Goal: Check status: Check status

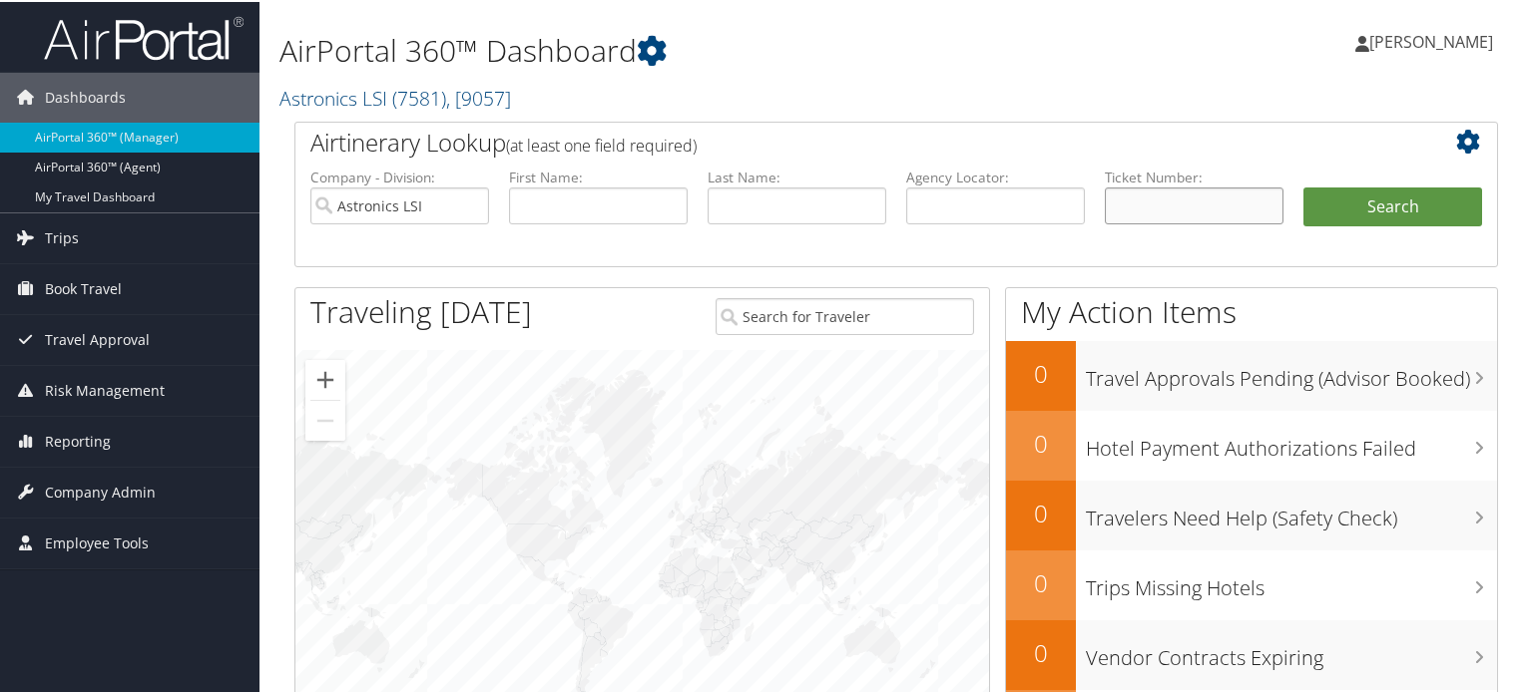
click at [1151, 200] on input "text" at bounding box center [1194, 204] width 179 height 37
click at [464, 204] on input "Astronics LSI" at bounding box center [399, 204] width 179 height 37
click at [1172, 211] on input "text" at bounding box center [1194, 204] width 179 height 37
paste input "DM8Y8W"
type input "DM8Y8W"
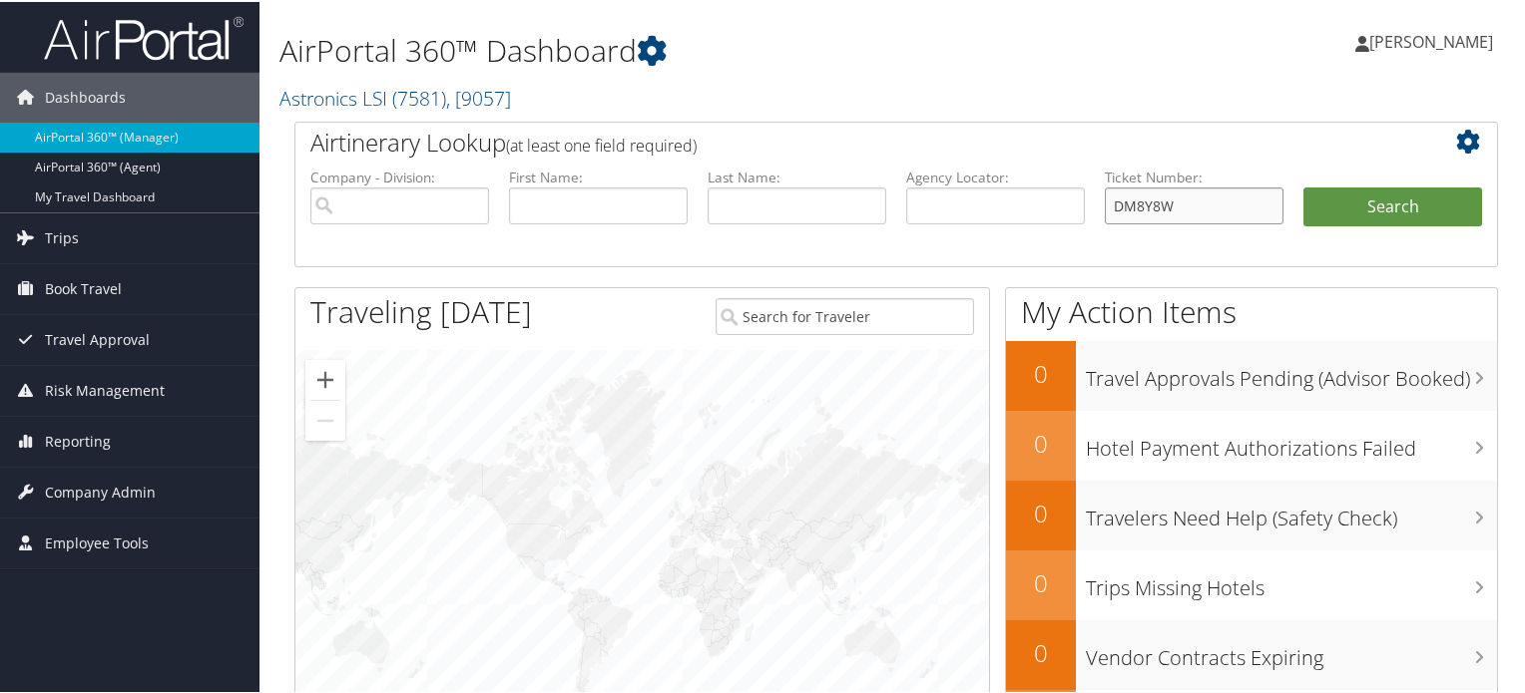
drag, startPoint x: 1178, startPoint y: 205, endPoint x: 1017, endPoint y: 218, distance: 162.2
click at [1017, 218] on ul "Company - Division: First Name: Last Name: Agency Locator: Departure Date Range…" at bounding box center [895, 216] width 1191 height 100
click at [968, 202] on input "text" at bounding box center [995, 204] width 179 height 37
paste input "DM8Y8W"
type input "DM8Y8W"
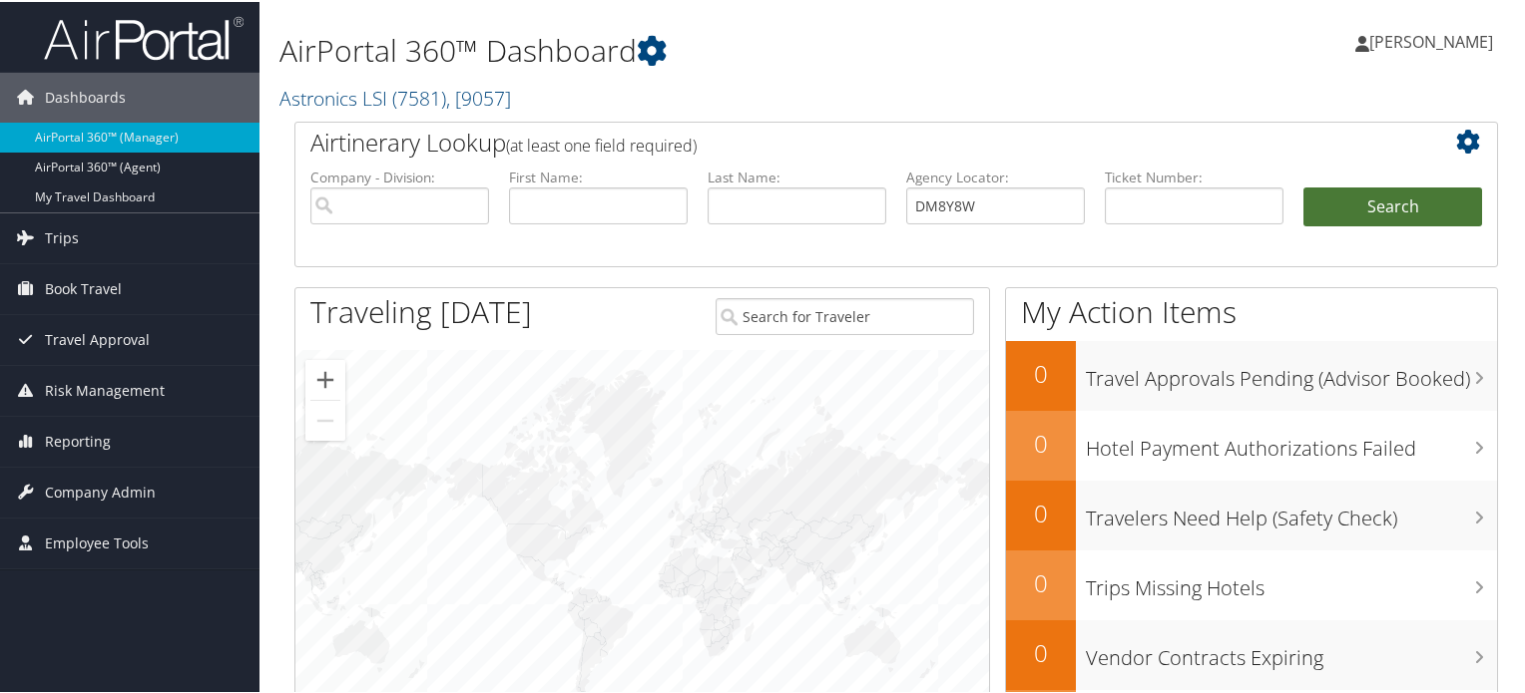
click at [1358, 201] on button "Search" at bounding box center [1392, 206] width 179 height 40
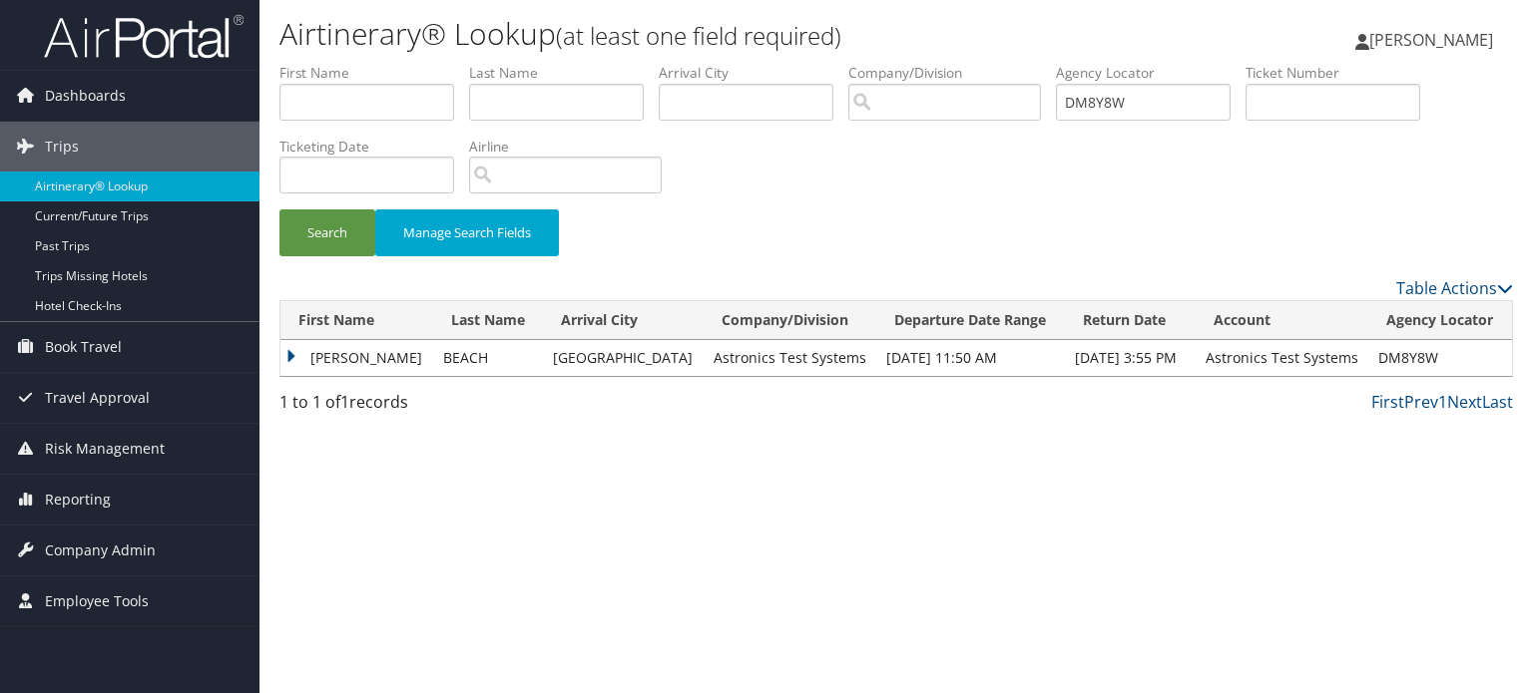
click at [291, 356] on td "[PERSON_NAME]" at bounding box center [356, 358] width 153 height 36
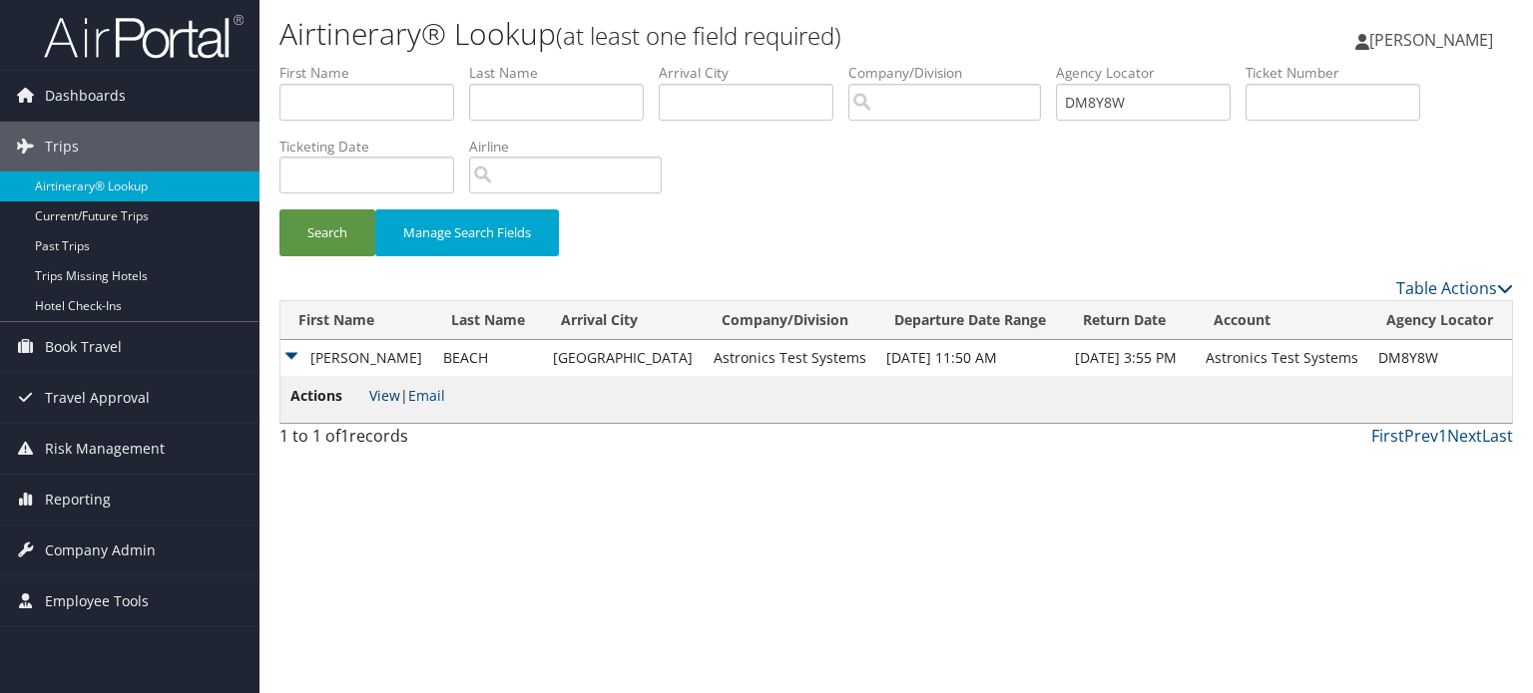
click at [385, 399] on link "View" at bounding box center [384, 395] width 31 height 19
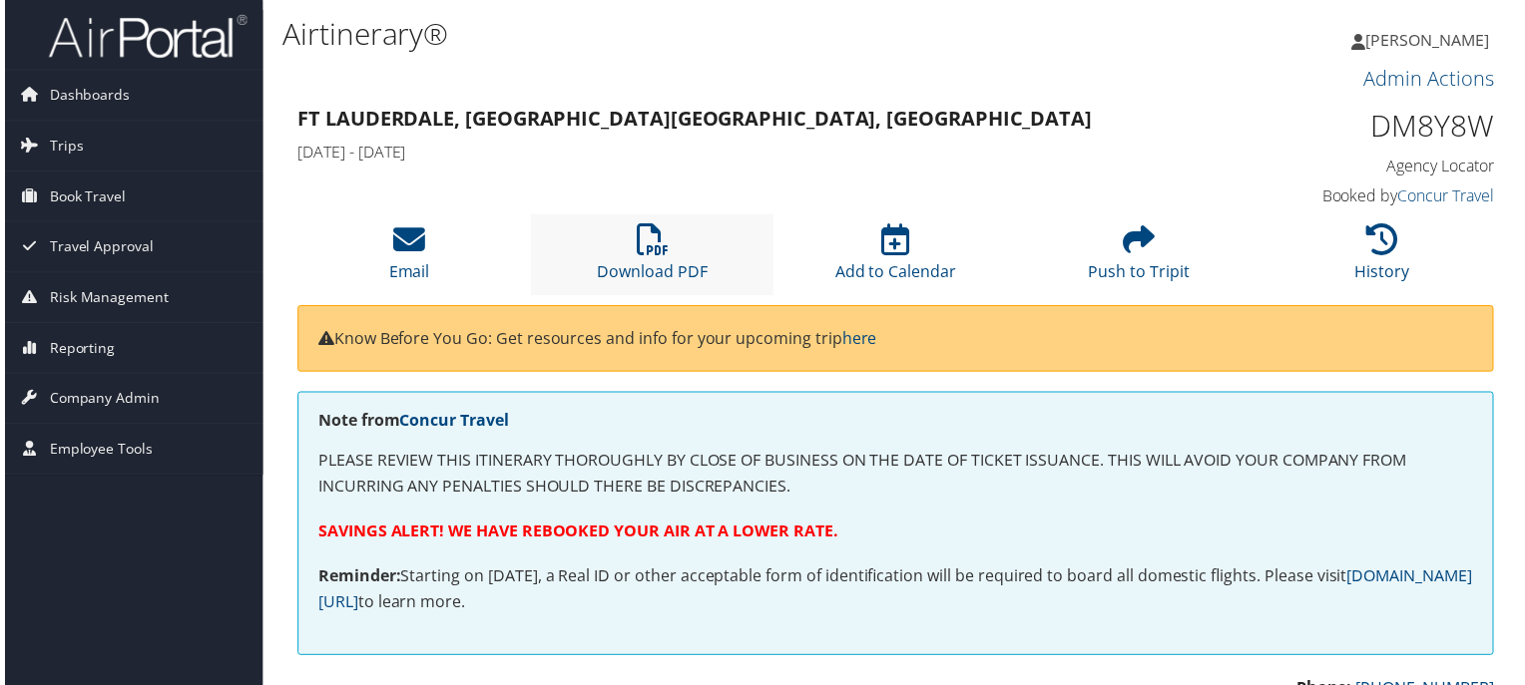
click at [669, 255] on li "Download PDF" at bounding box center [651, 256] width 244 height 81
